Goal: Share content: Share content

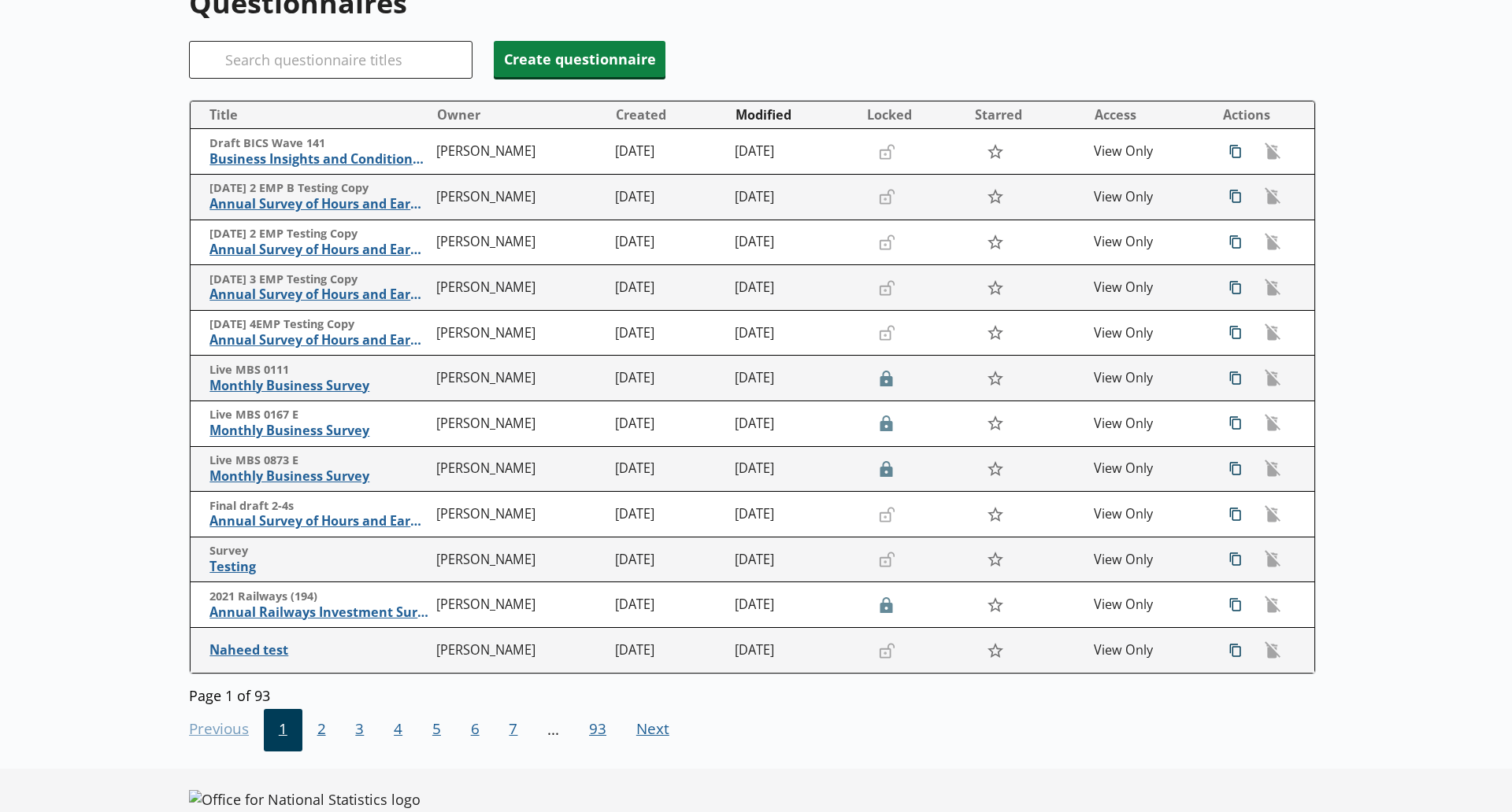
scroll to position [195, 0]
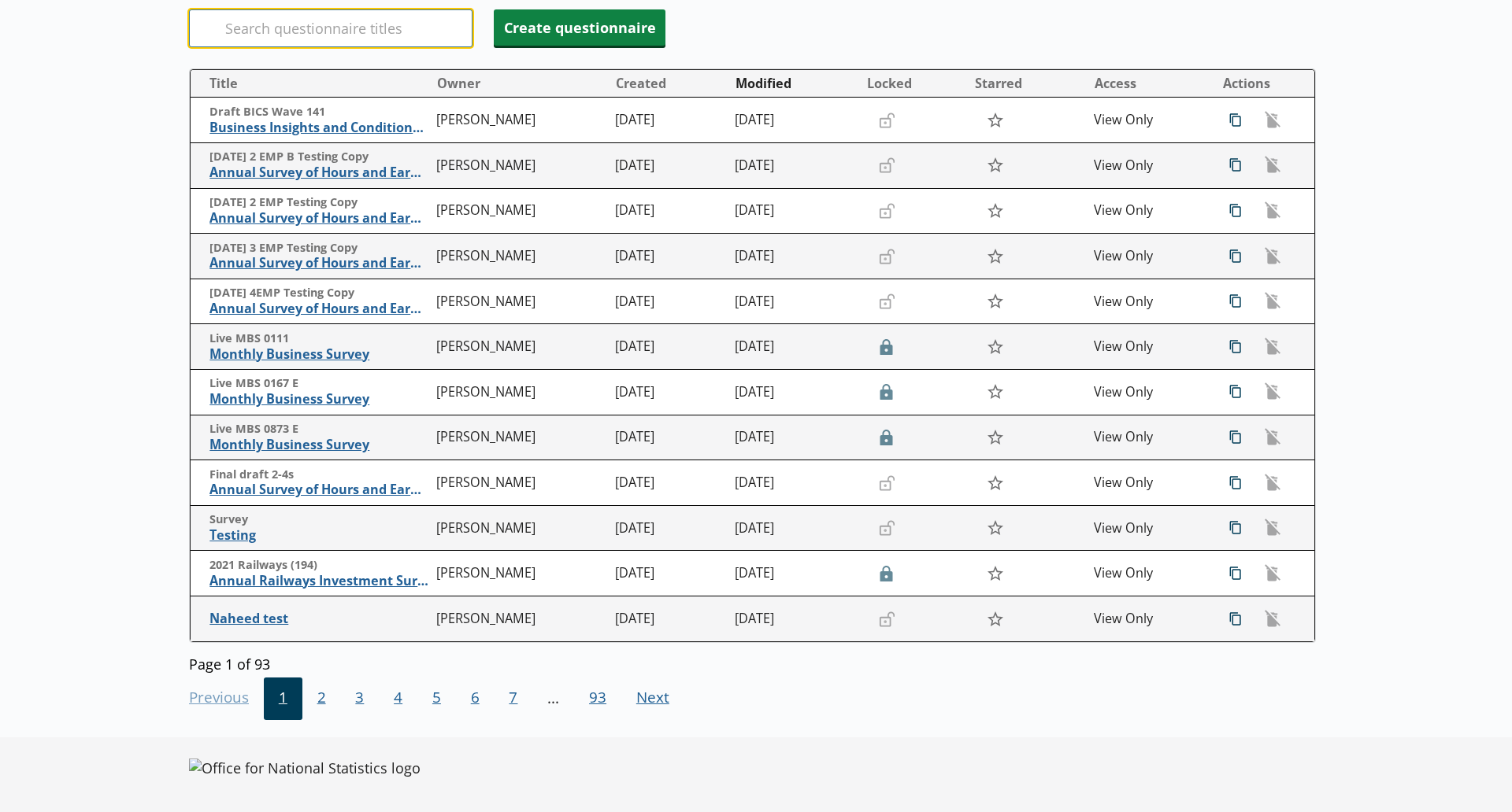
click at [283, 18] on input "Search" at bounding box center [331, 28] width 283 height 38
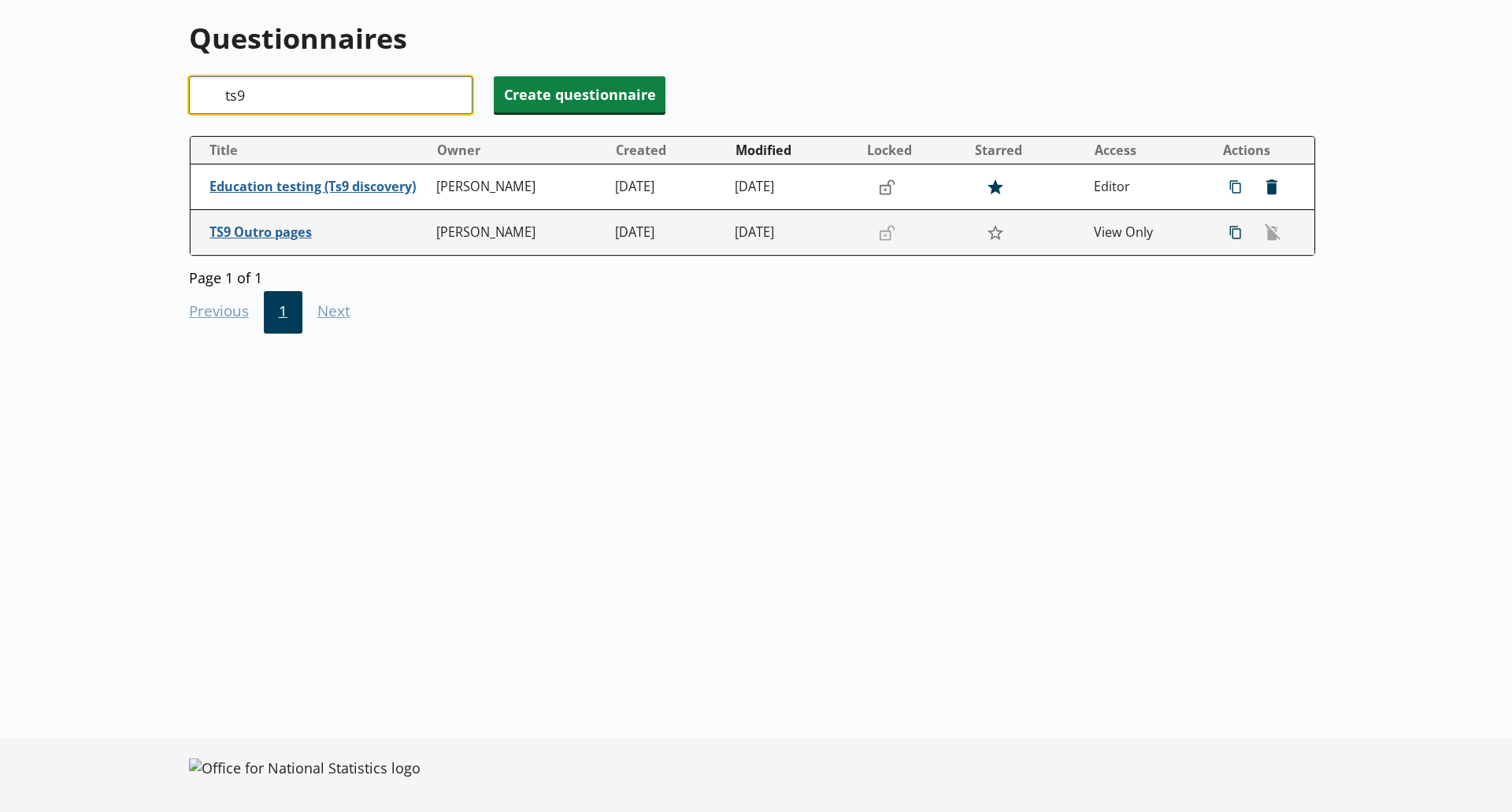
scroll to position [127, 0]
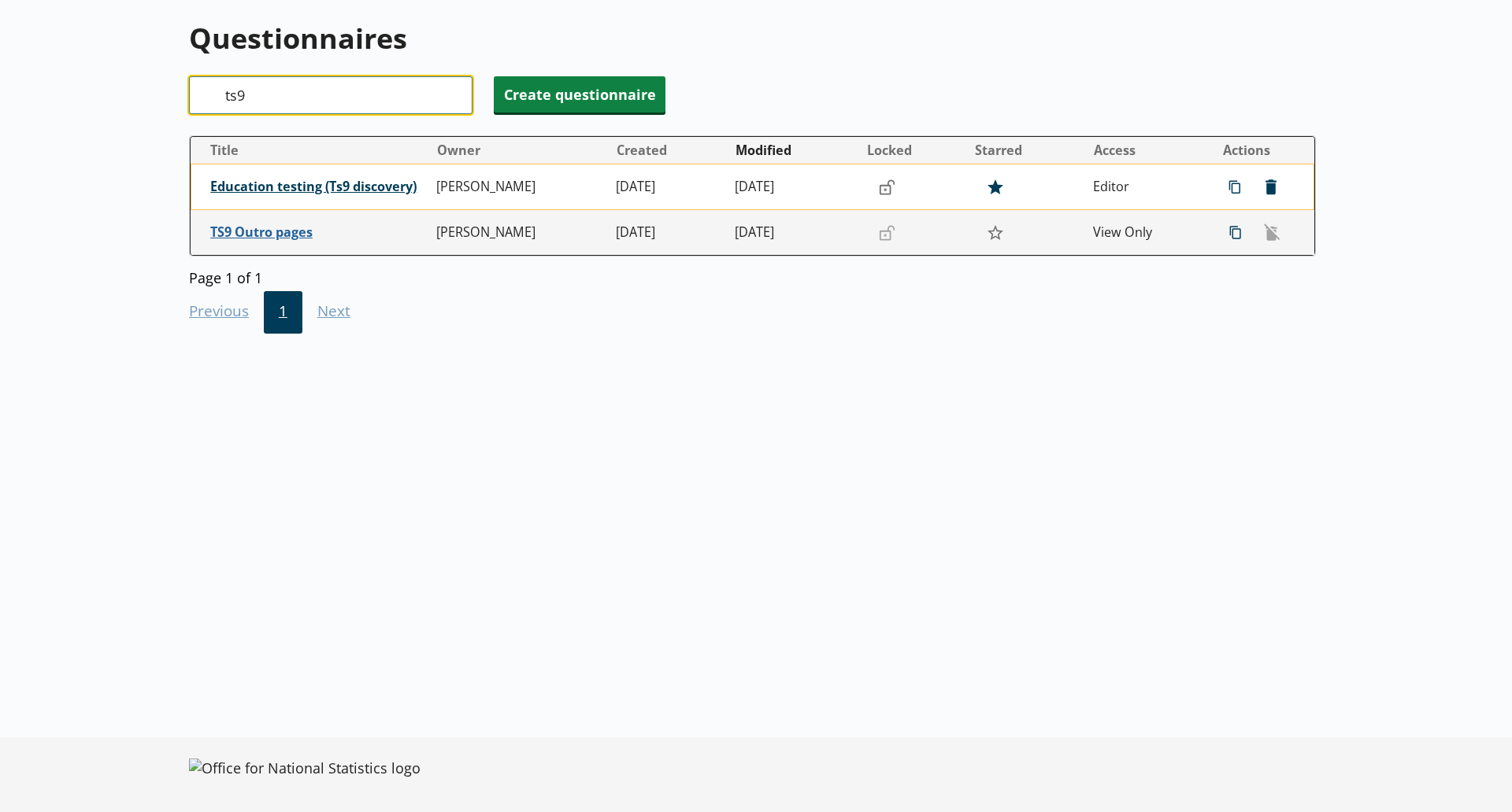
type input "ts9"
click at [372, 187] on span "Education testing (Ts9 discovery)" at bounding box center [320, 186] width 219 height 16
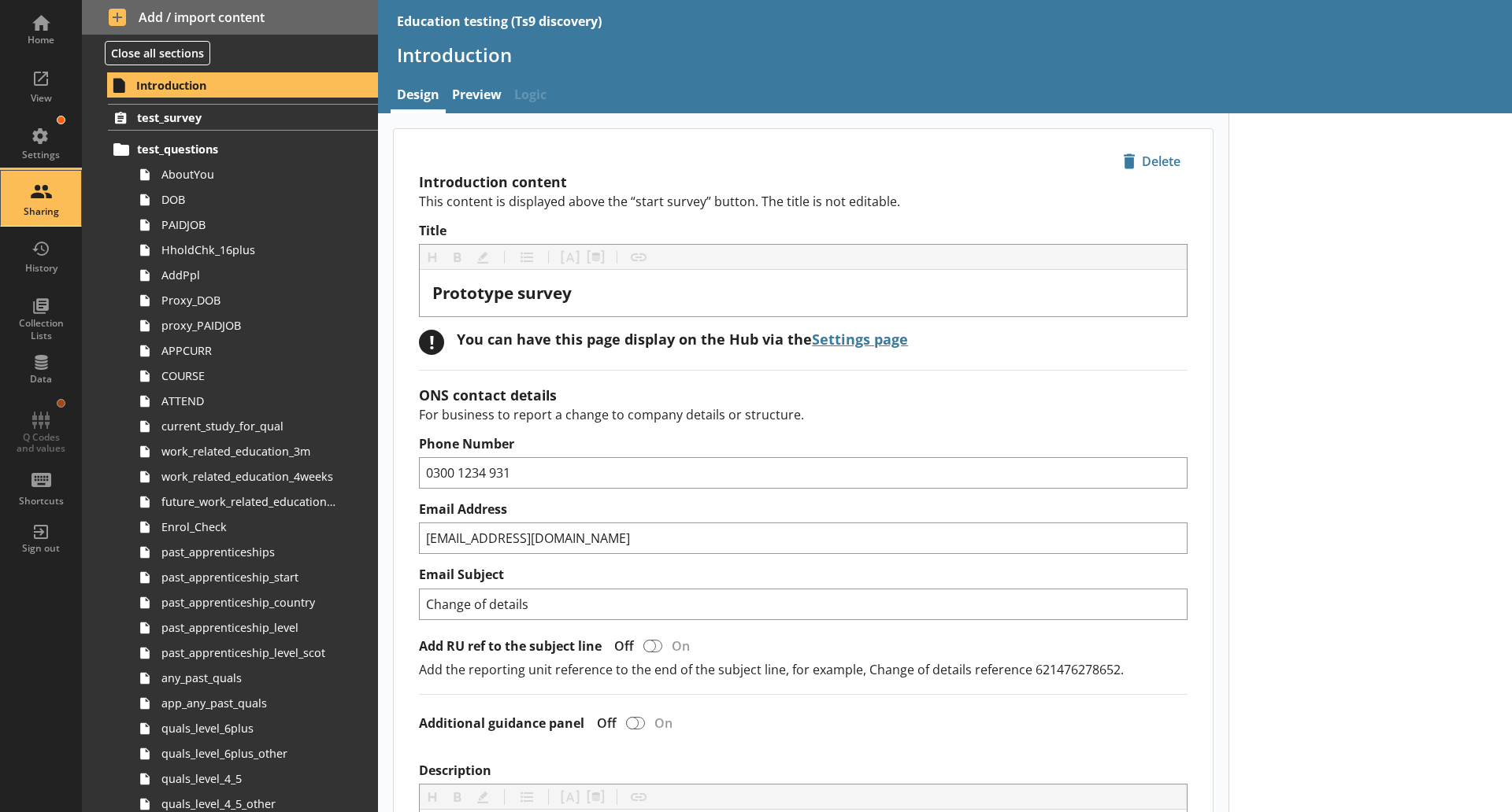
click at [36, 210] on div "Sharing" at bounding box center [41, 211] width 55 height 13
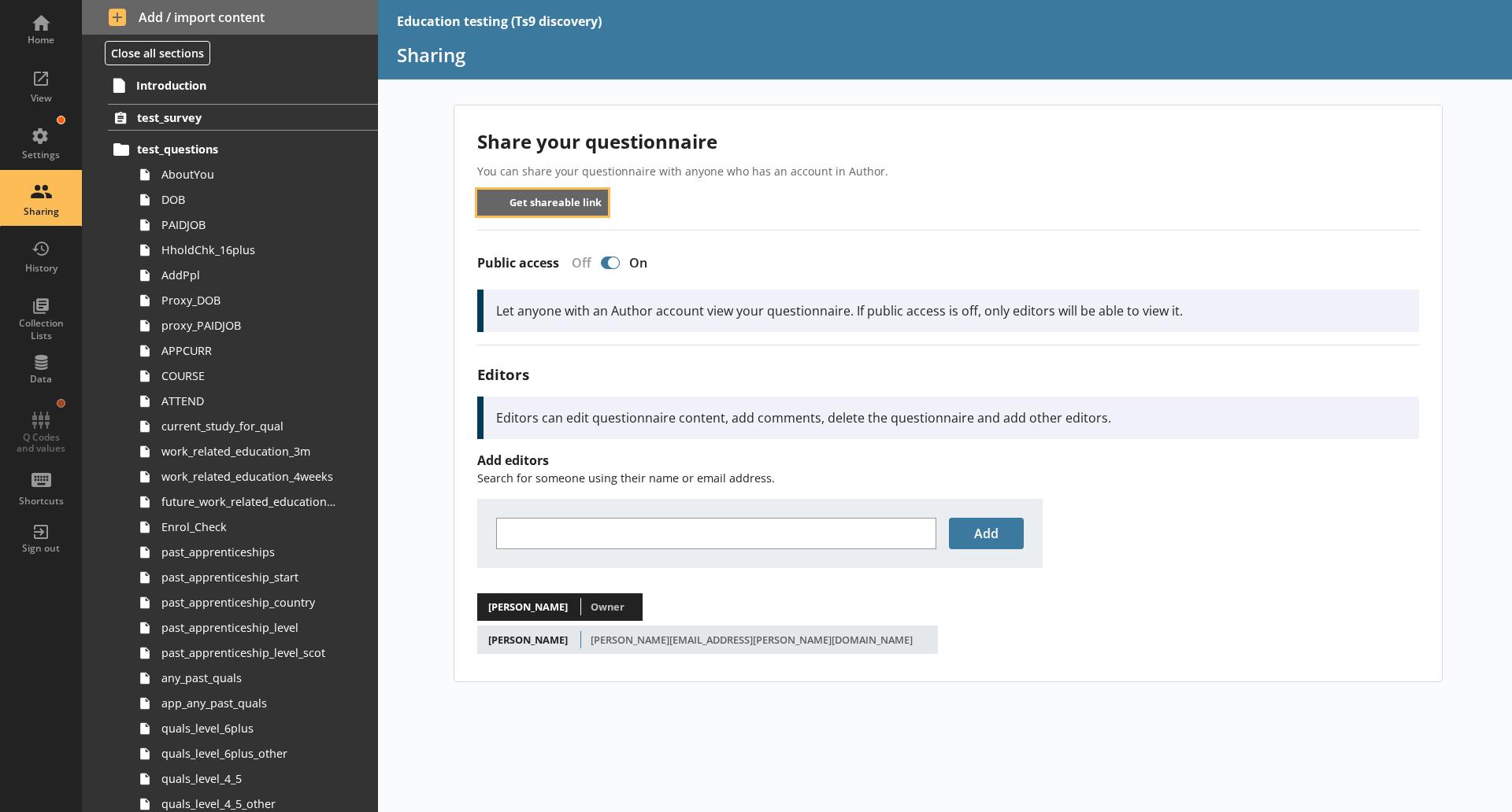
click at [546, 200] on button "Get shareable link" at bounding box center [543, 203] width 132 height 26
click at [564, 215] on button "Get shareable link" at bounding box center [543, 203] width 132 height 26
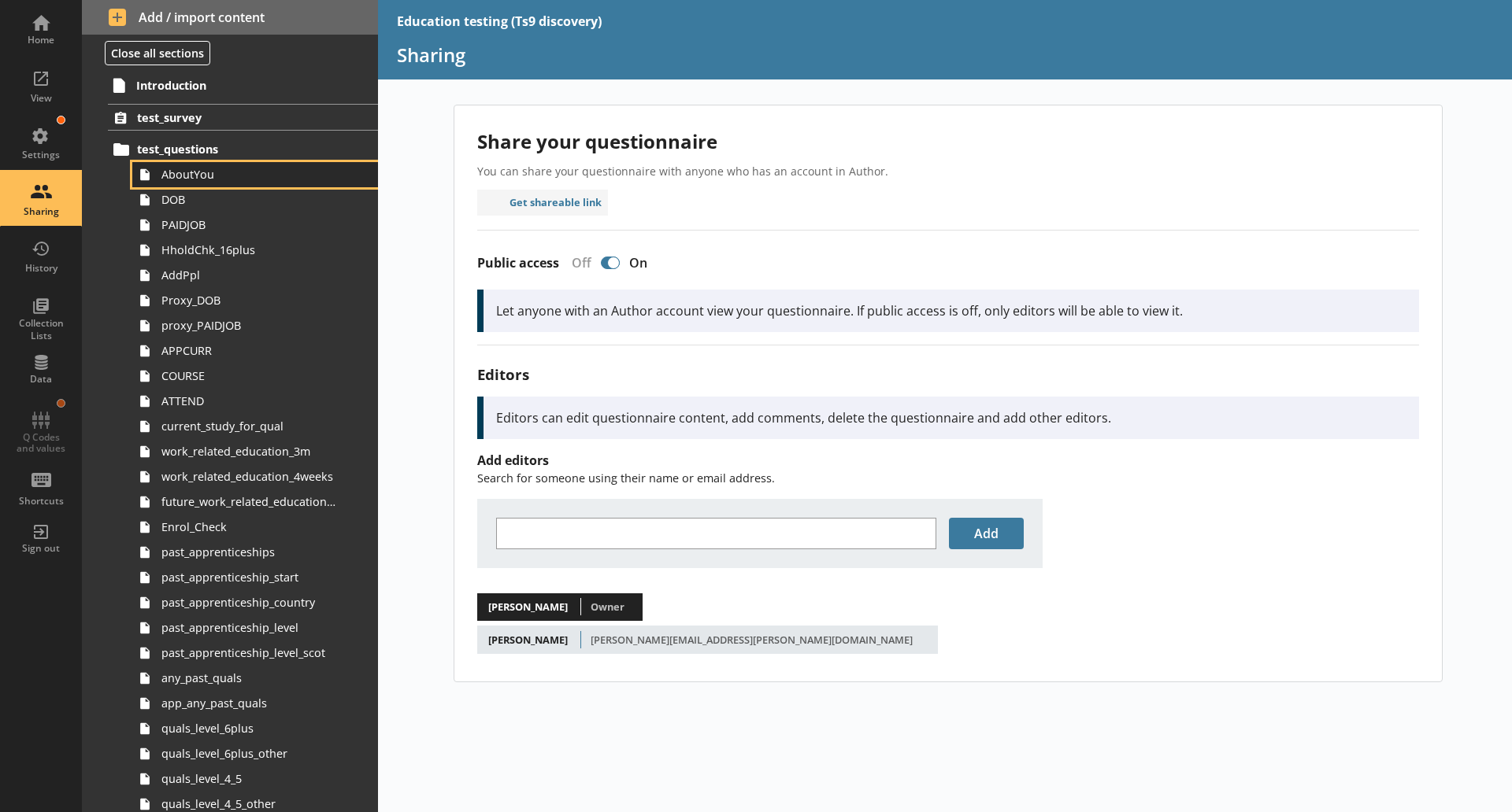
click at [223, 183] on link "AboutYou" at bounding box center [254, 174] width 245 height 25
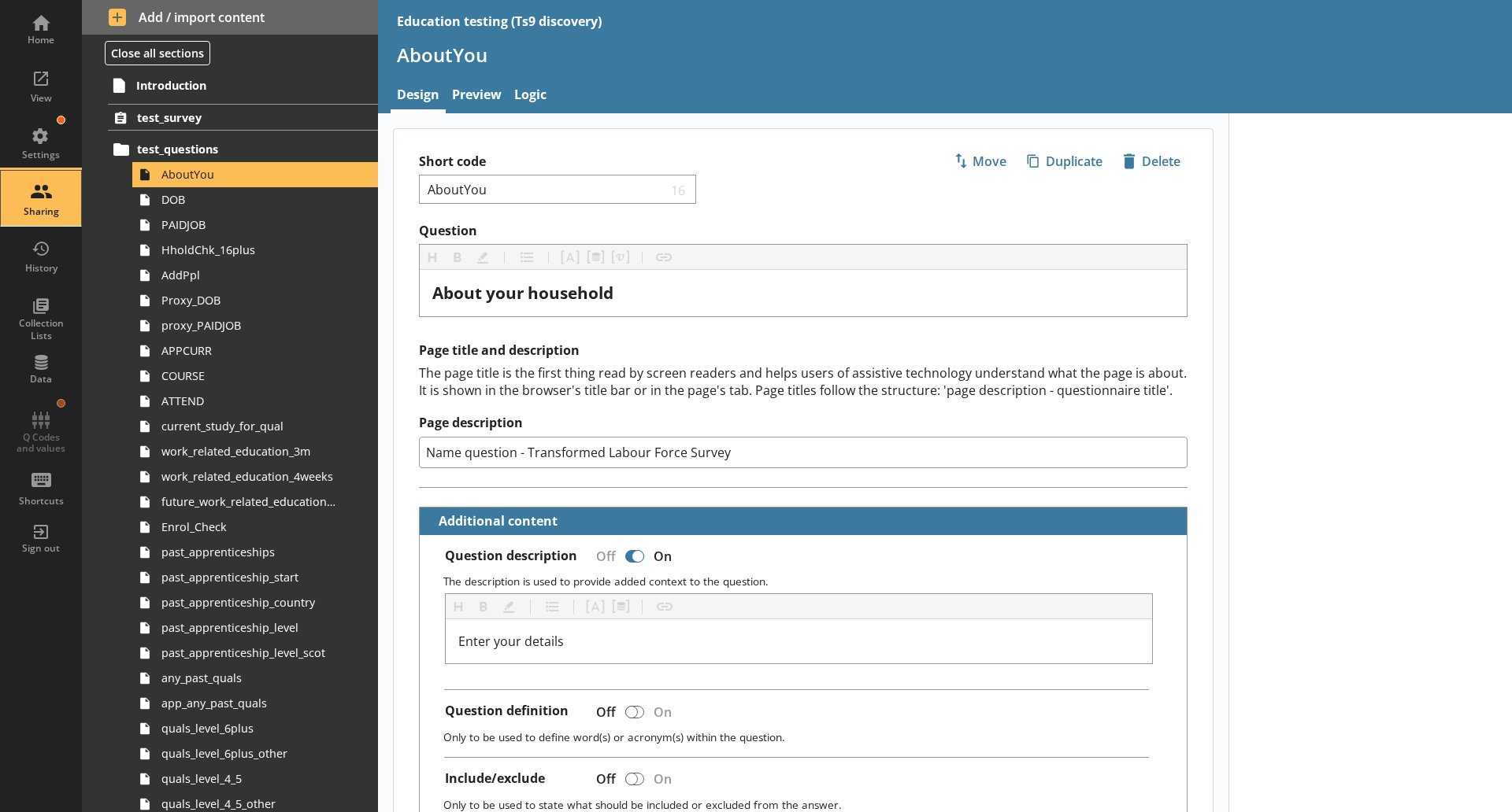
click at [38, 206] on div "Sharing" at bounding box center [41, 211] width 55 height 13
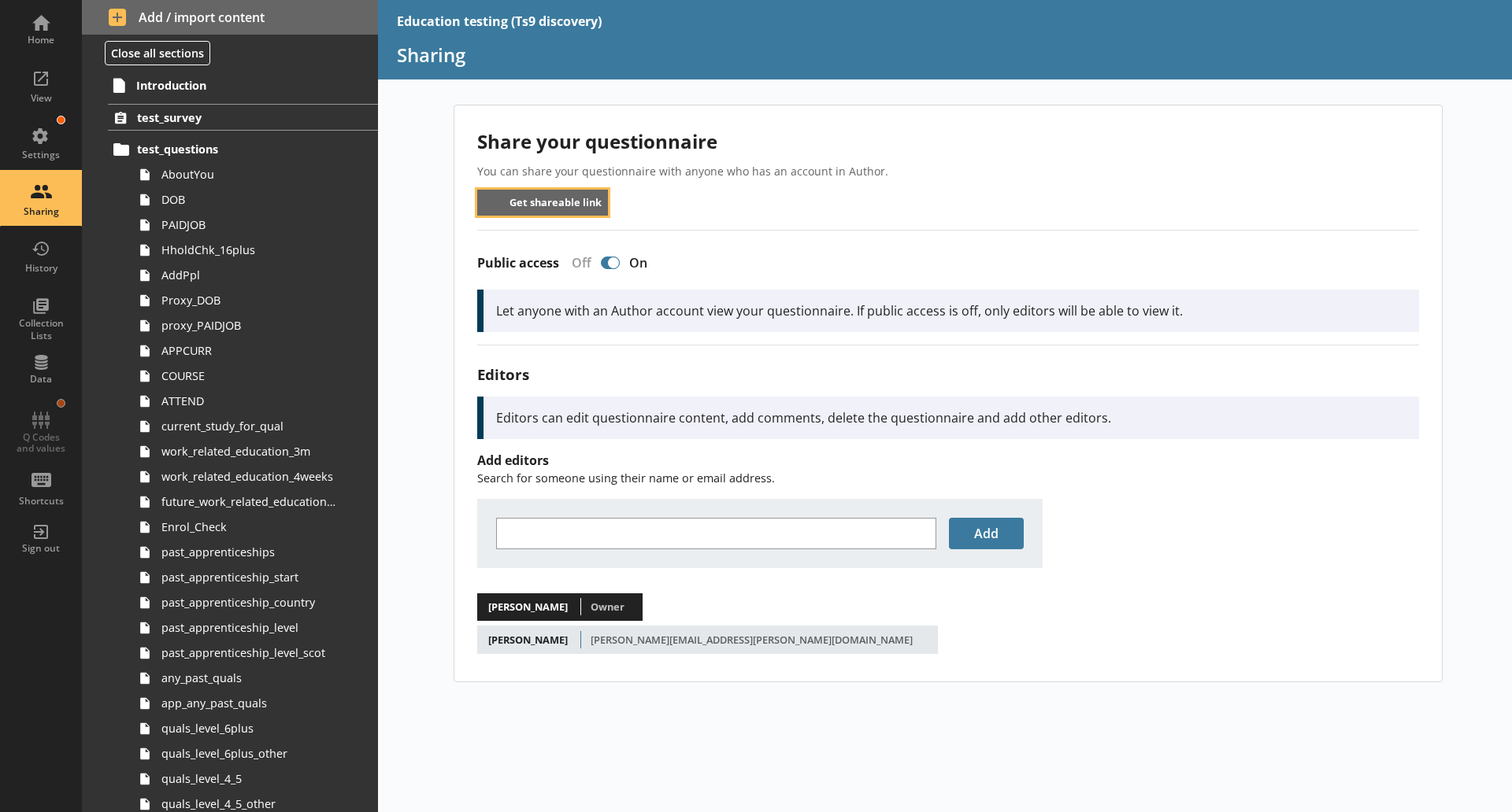
click at [552, 207] on button "Get shareable link" at bounding box center [543, 203] width 132 height 26
